Goal: Navigation & Orientation: Go to known website

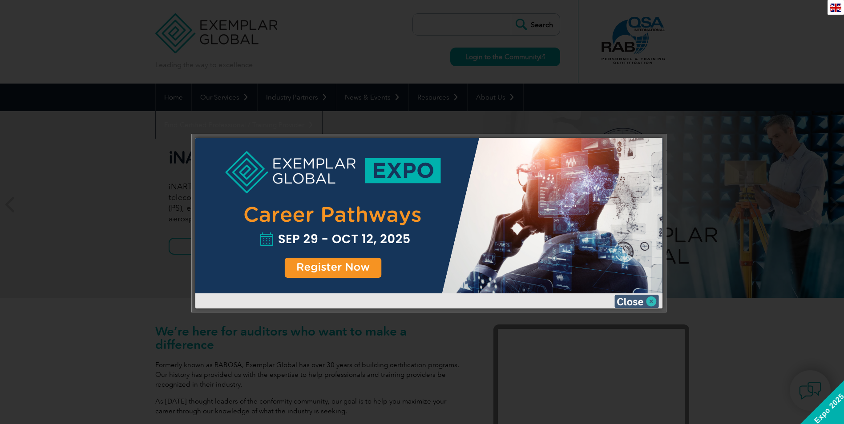
click at [625, 297] on img at bounding box center [636, 301] width 44 height 13
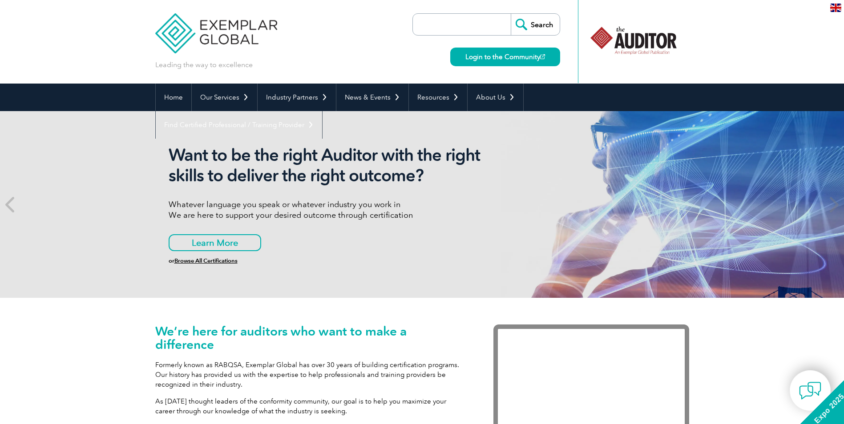
click at [424, 24] on input "search" at bounding box center [463, 24] width 93 height 21
click at [492, 56] on link "Login to the Community" at bounding box center [505, 57] width 110 height 19
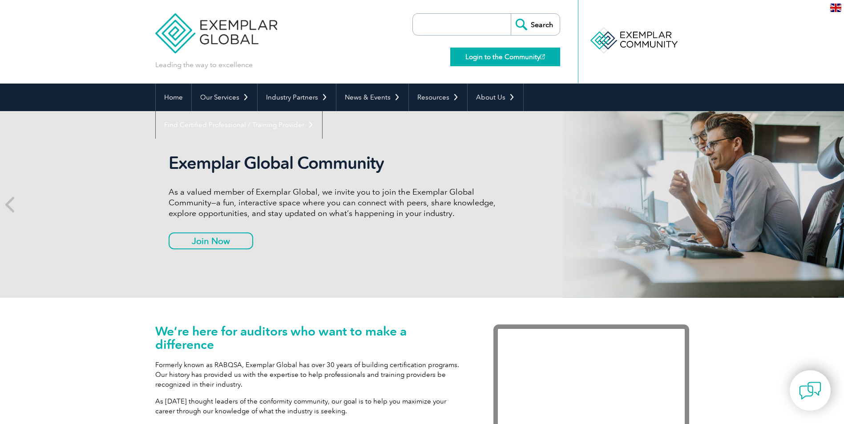
click at [508, 54] on link "Login to the Community" at bounding box center [505, 57] width 110 height 19
